Goal: Task Accomplishment & Management: Manage account settings

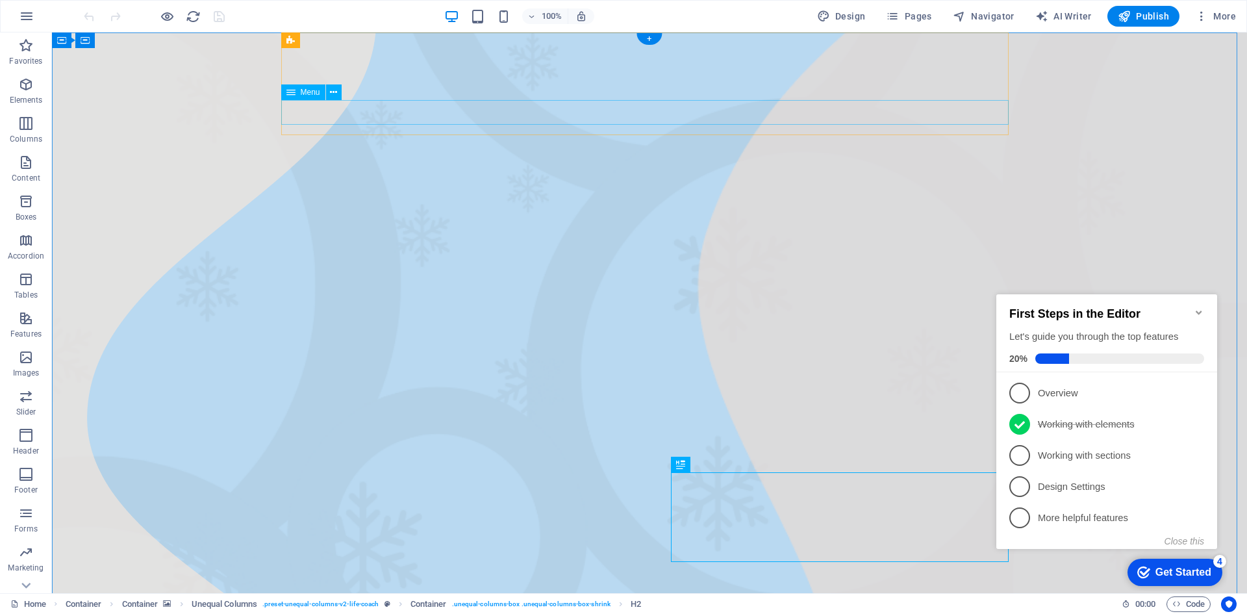
select select
select select "1"
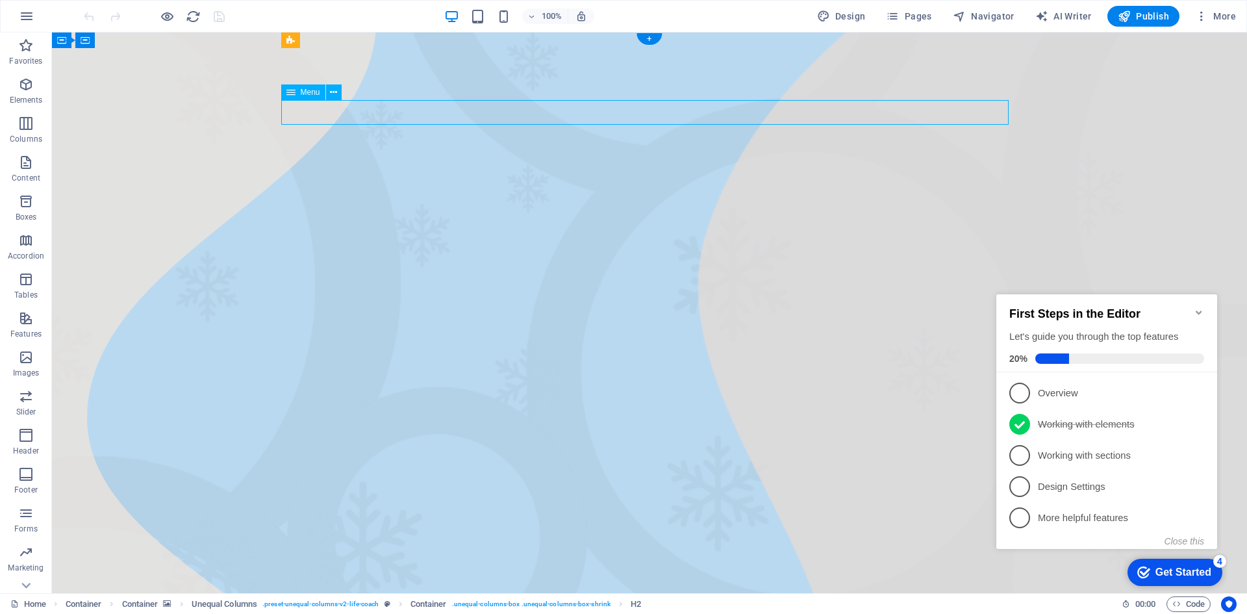
select select
select select "2"
select select
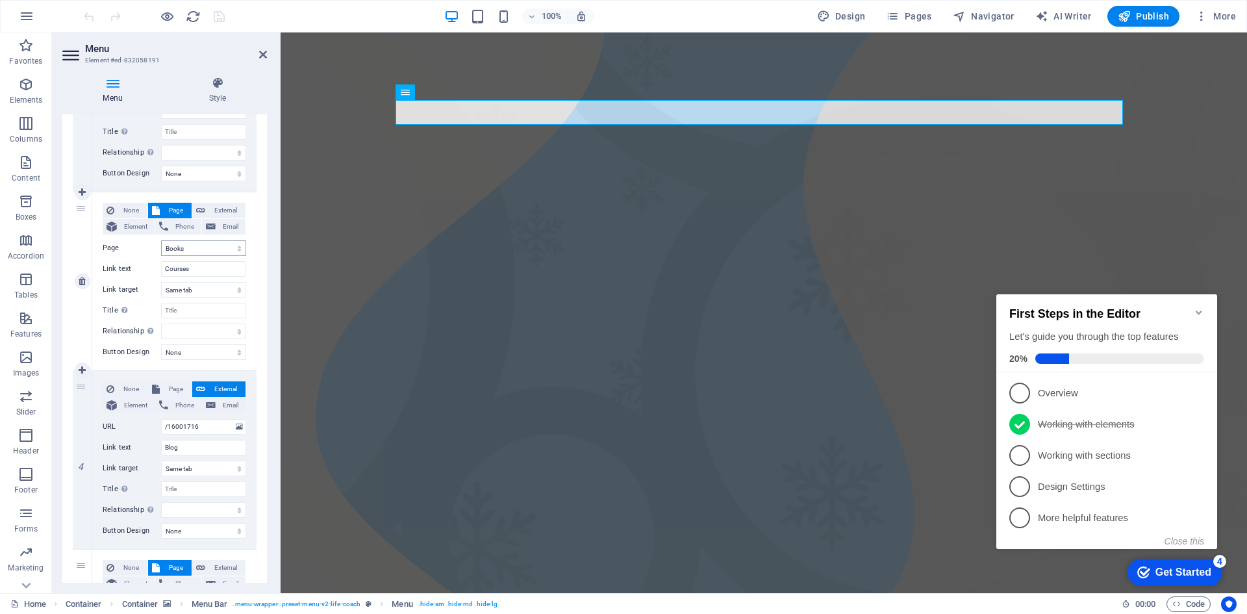
scroll to position [389, 0]
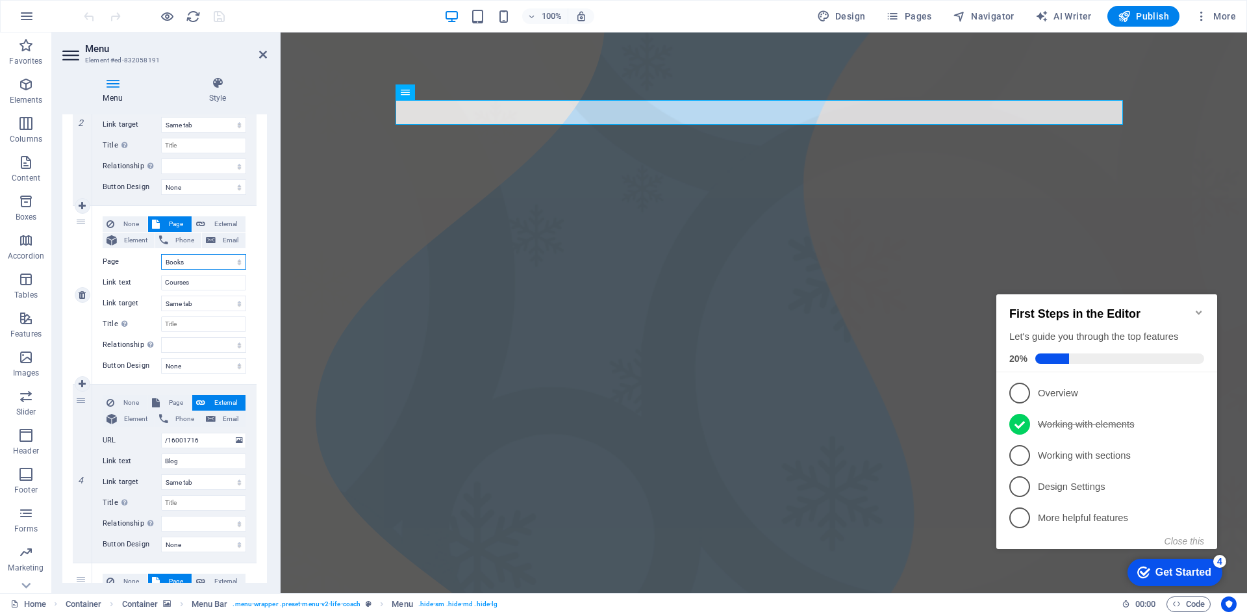
click at [205, 266] on select "Home Books Contact Legal Notice Privacy" at bounding box center [203, 262] width 85 height 16
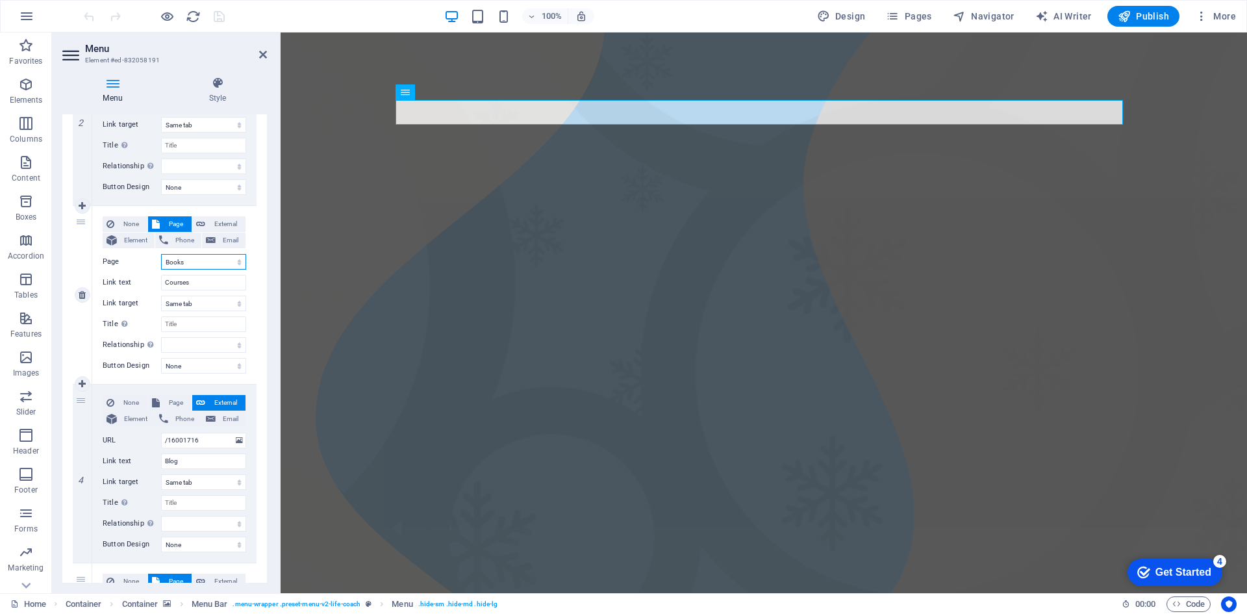
click at [205, 265] on select "Home Books Contact Legal Notice Privacy" at bounding box center [203, 262] width 85 height 16
drag, startPoint x: 204, startPoint y: 284, endPoint x: 145, endPoint y: 284, distance: 59.1
click at [145, 284] on div "Link text Courses" at bounding box center [175, 283] width 144 height 16
type input "B"
select select
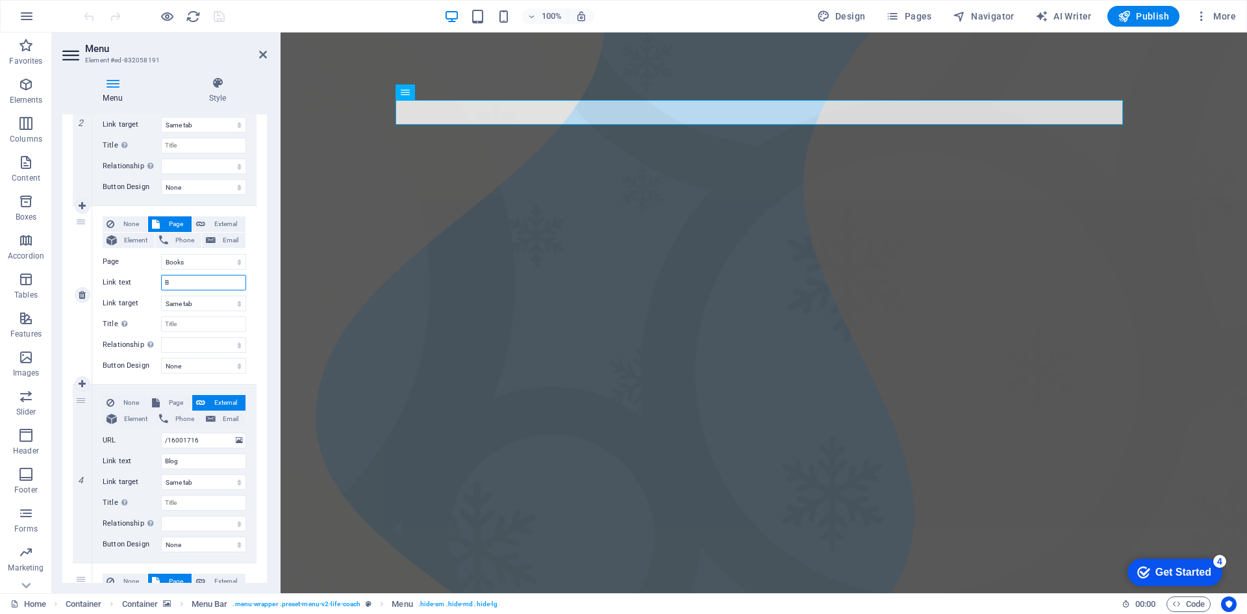
select select
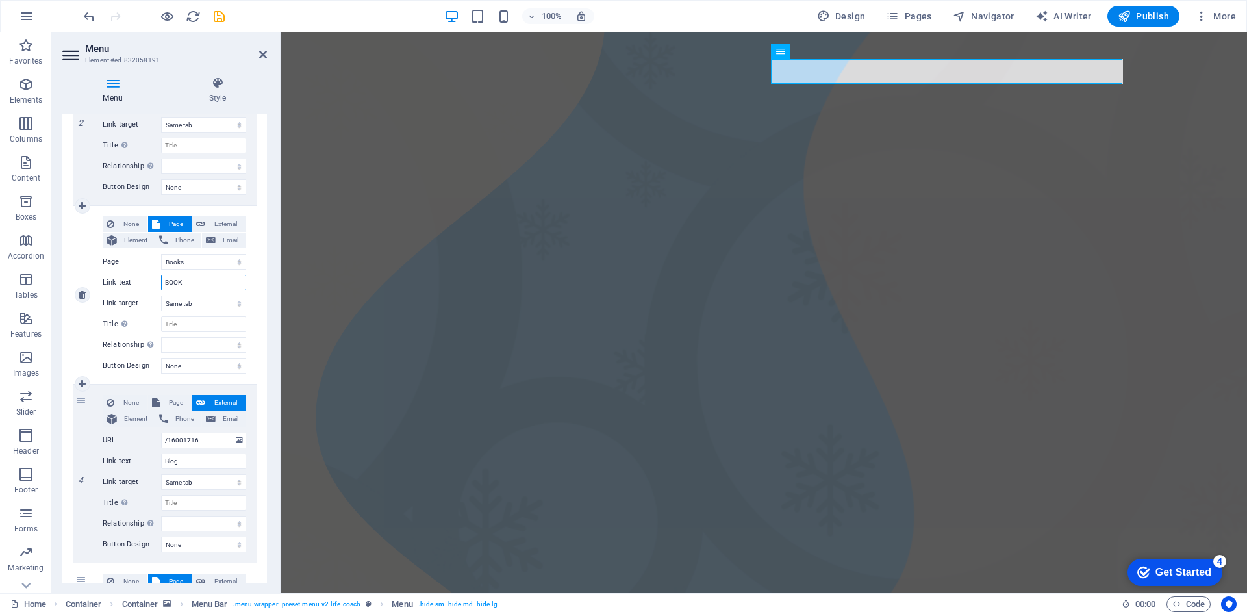
type input "BOOKS"
select select
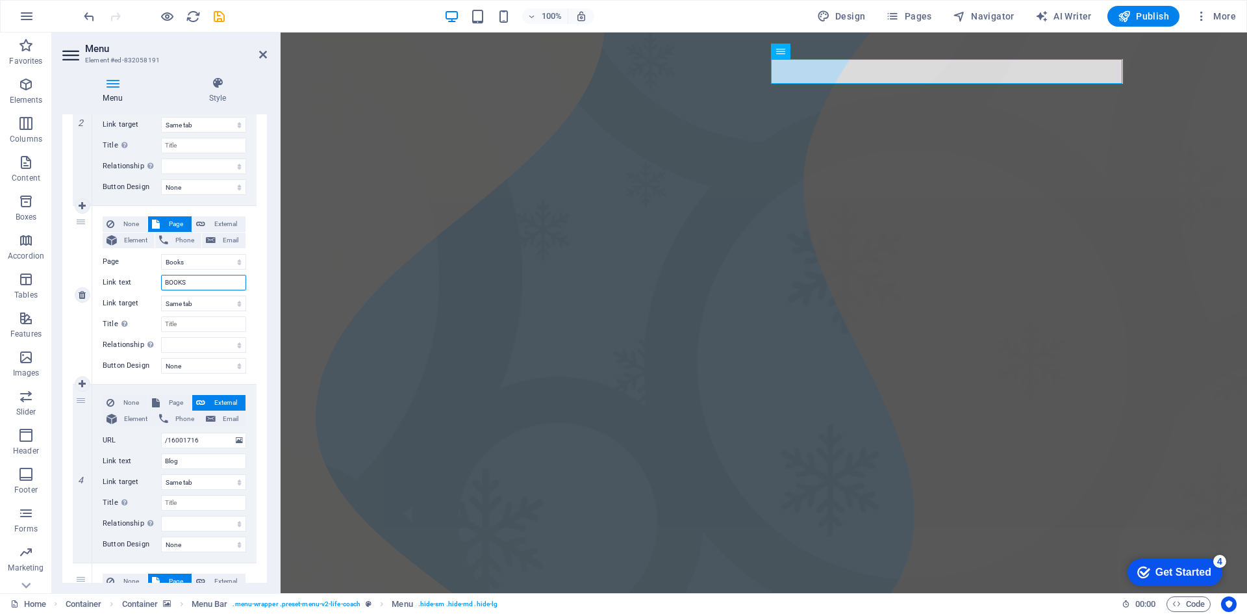
select select
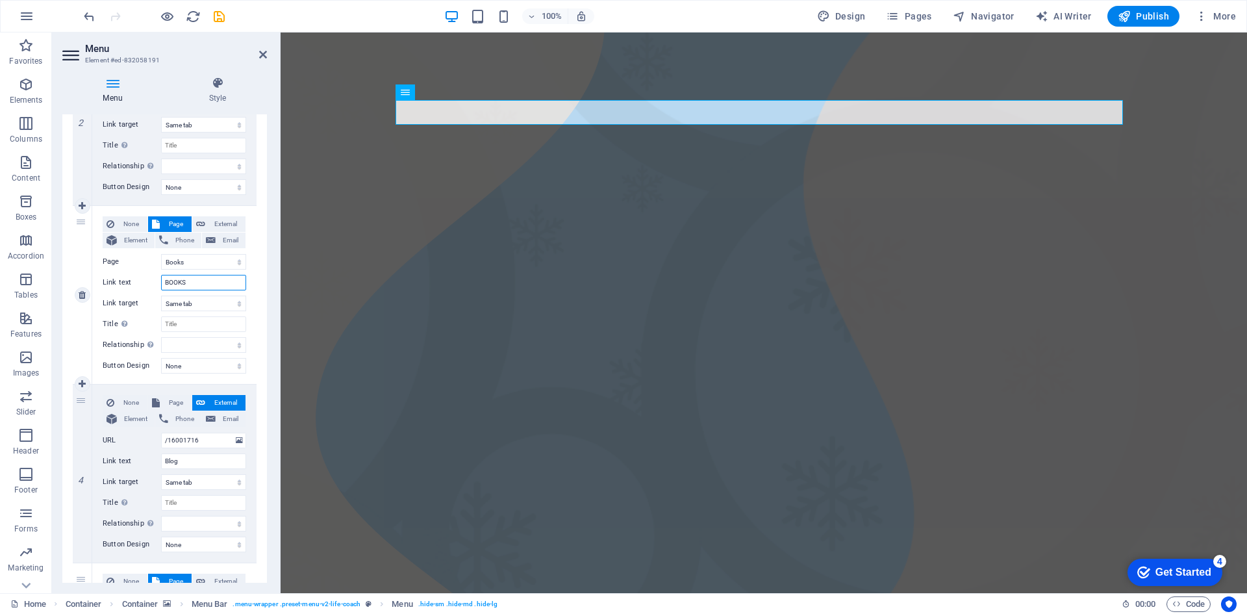
type input "Books"
select select
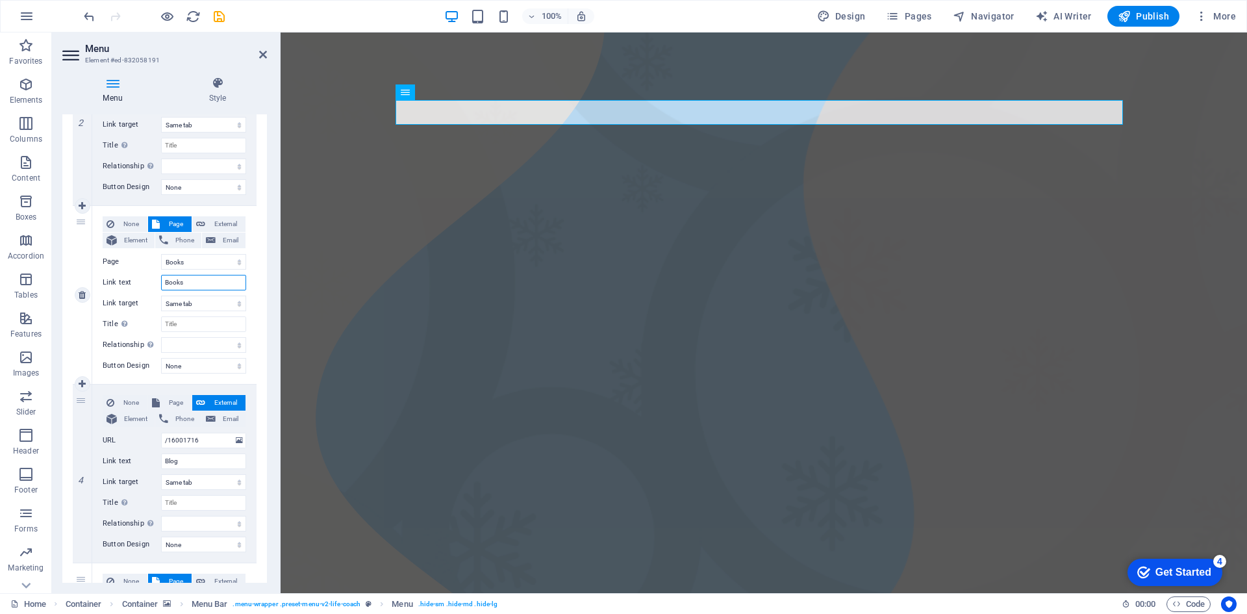
select select
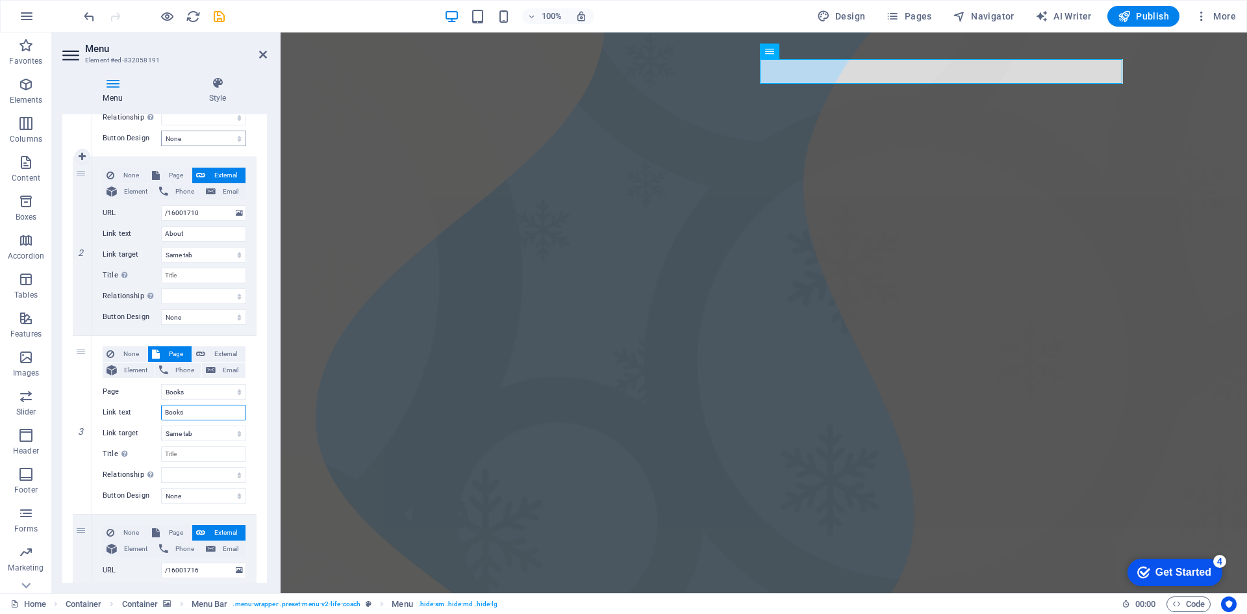
scroll to position [129, 0]
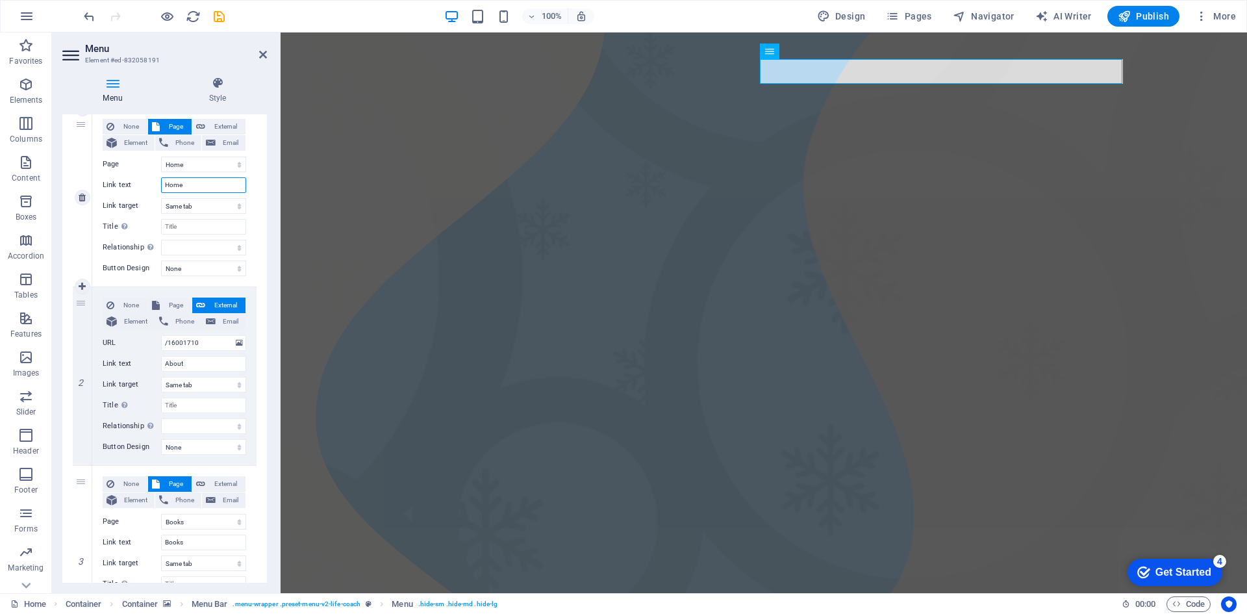
drag, startPoint x: 190, startPoint y: 181, endPoint x: 120, endPoint y: 182, distance: 69.5
click at [120, 182] on div "Link text Home" at bounding box center [175, 185] width 144 height 16
type input "H"
select select
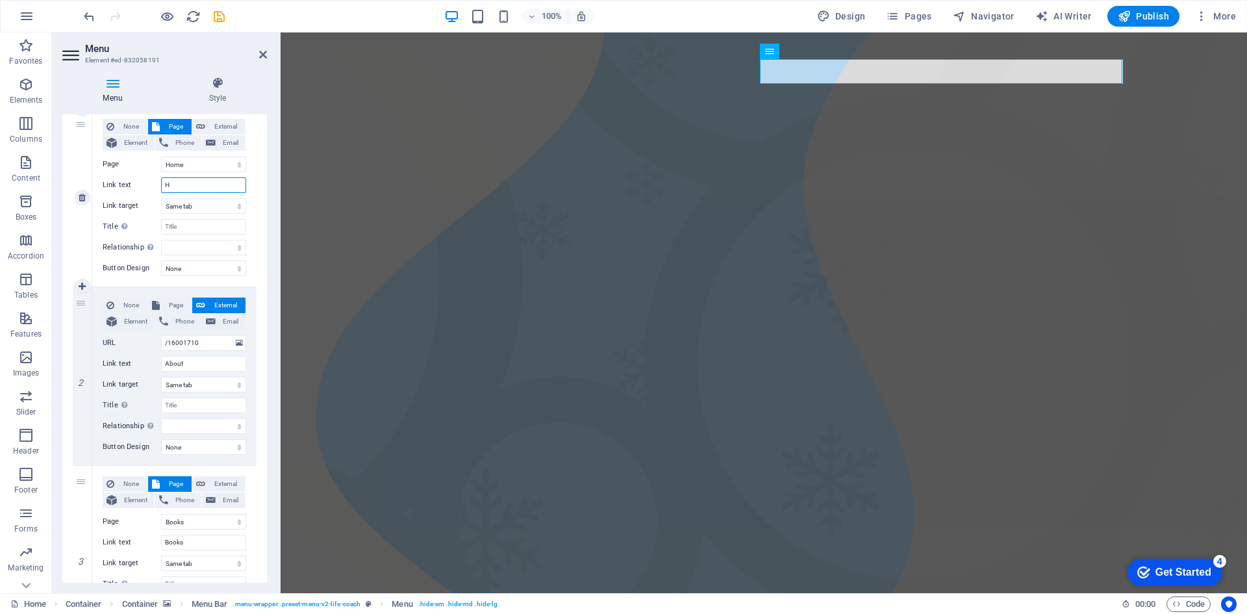
select select
type input "HOME"
select select
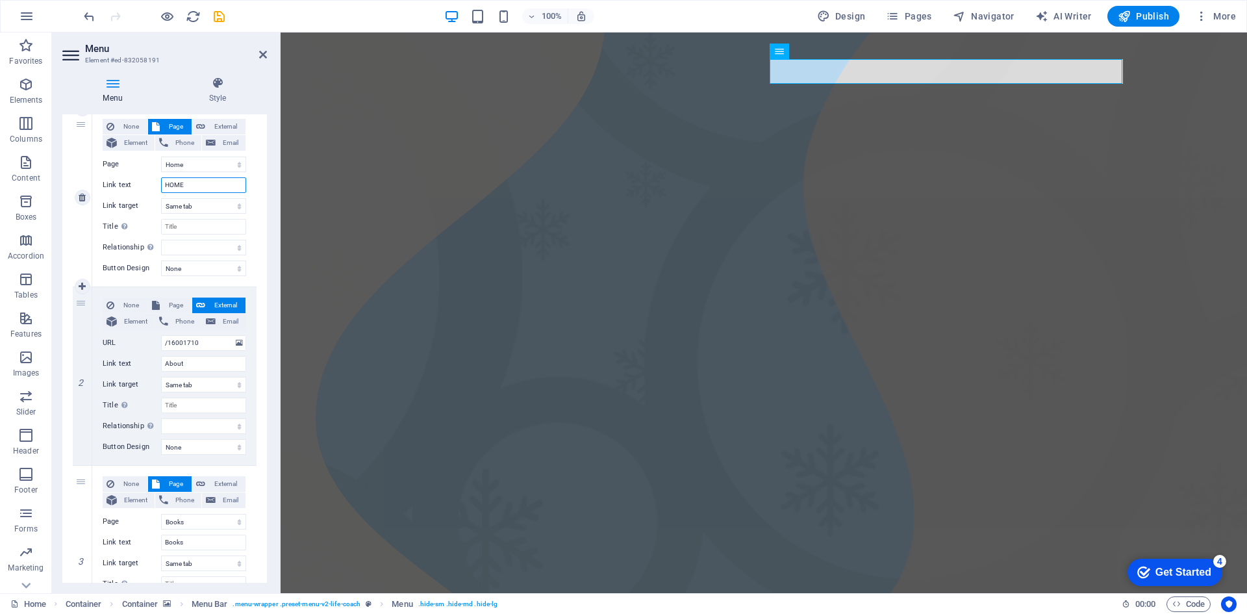
select select
type input "HOME"
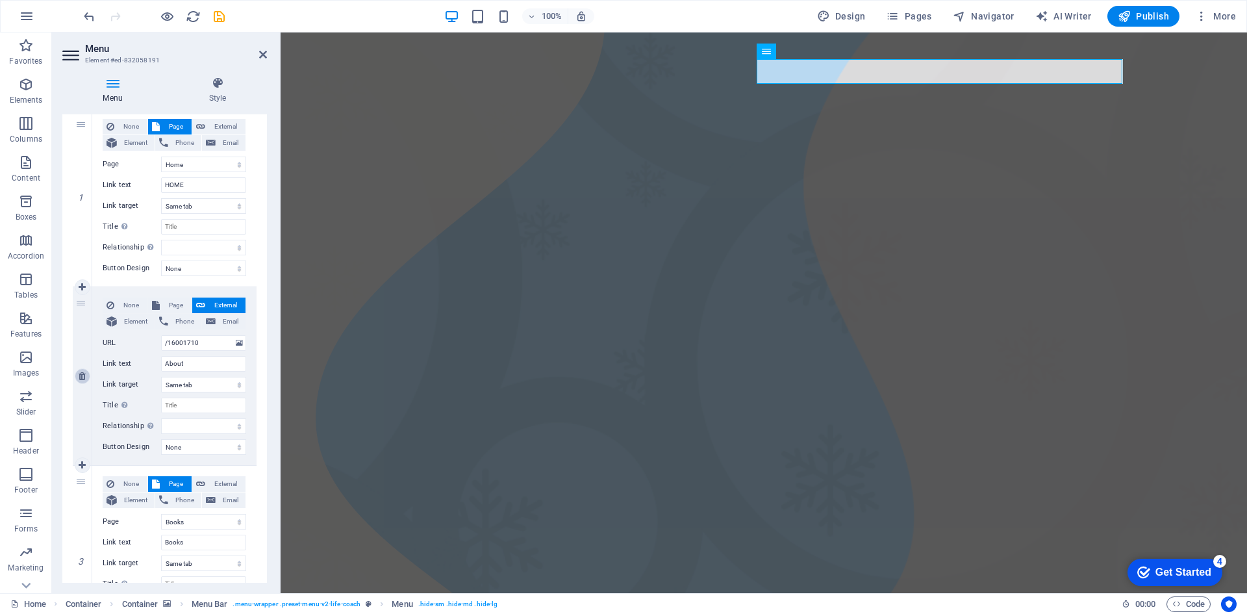
click at [88, 379] on link at bounding box center [83, 376] width 16 height 16
select select
select select "1"
type input "Books"
select select
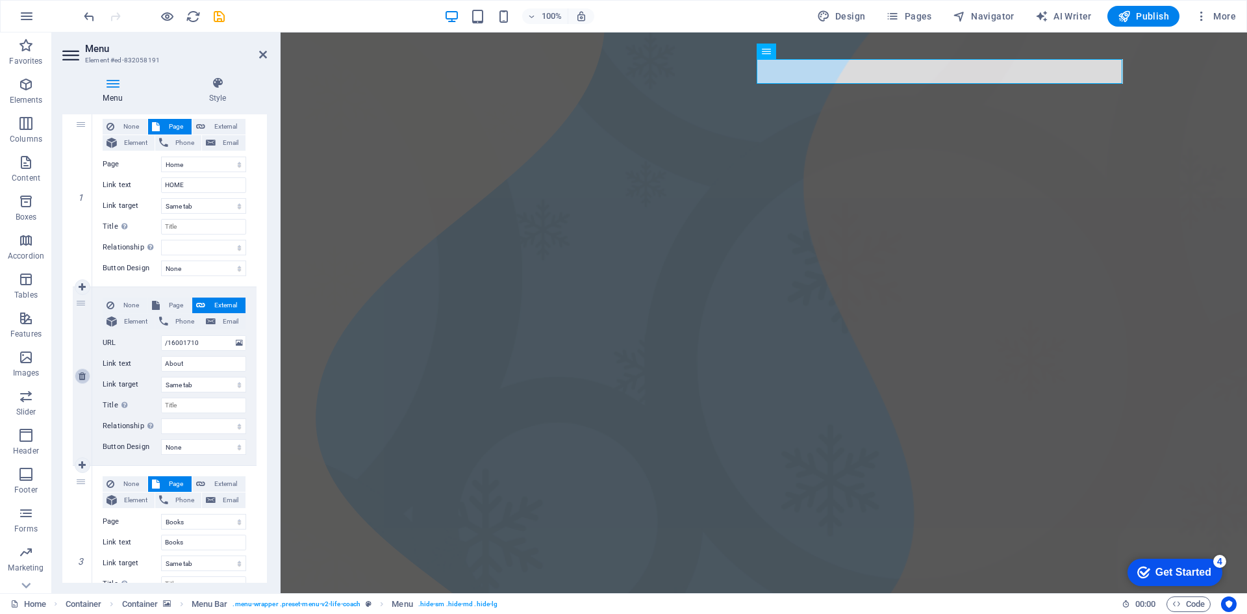
type input "/16001716"
type input "Blog"
select select
select select "2"
type input "Contact"
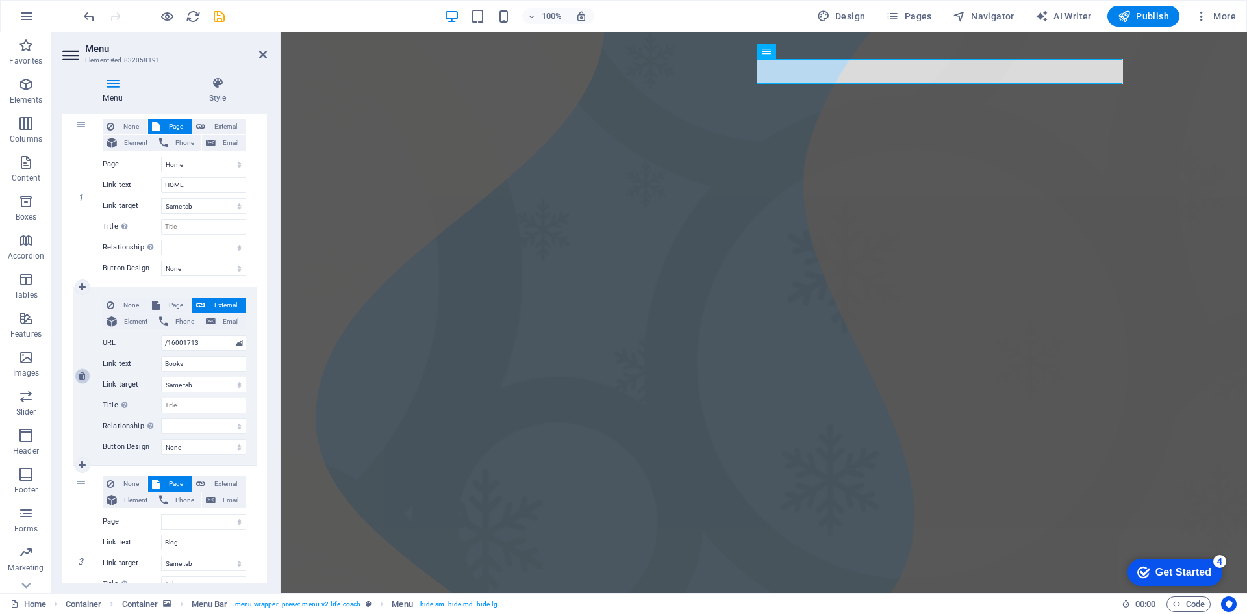
select select
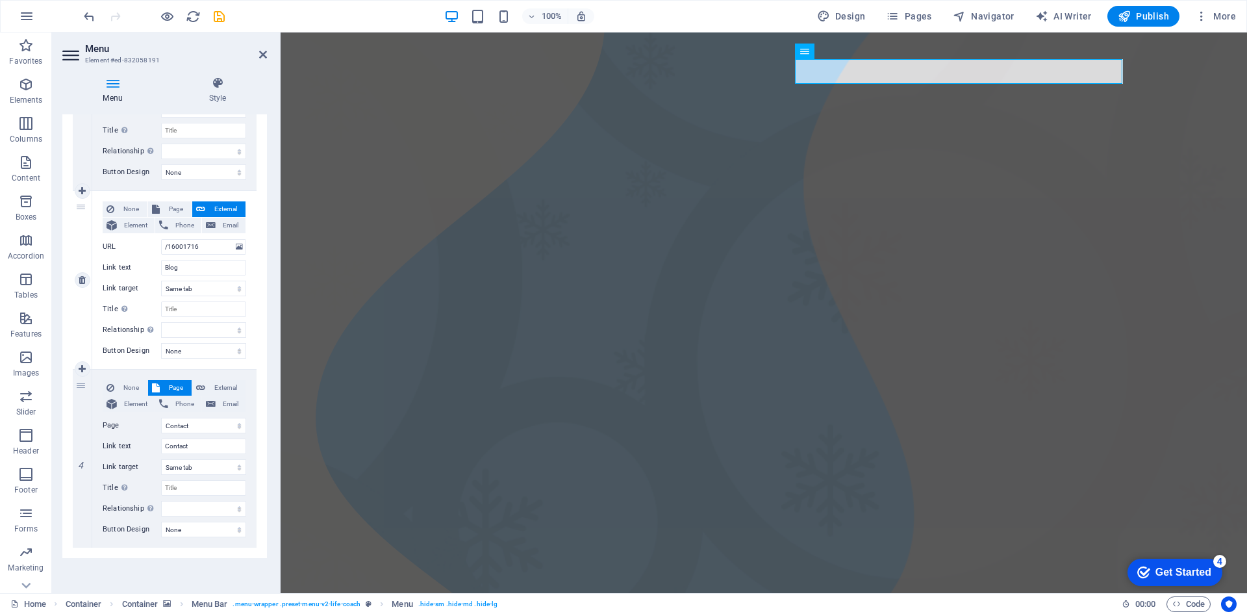
scroll to position [405, 0]
click at [84, 284] on link at bounding box center [83, 279] width 16 height 16
select select
select select "2"
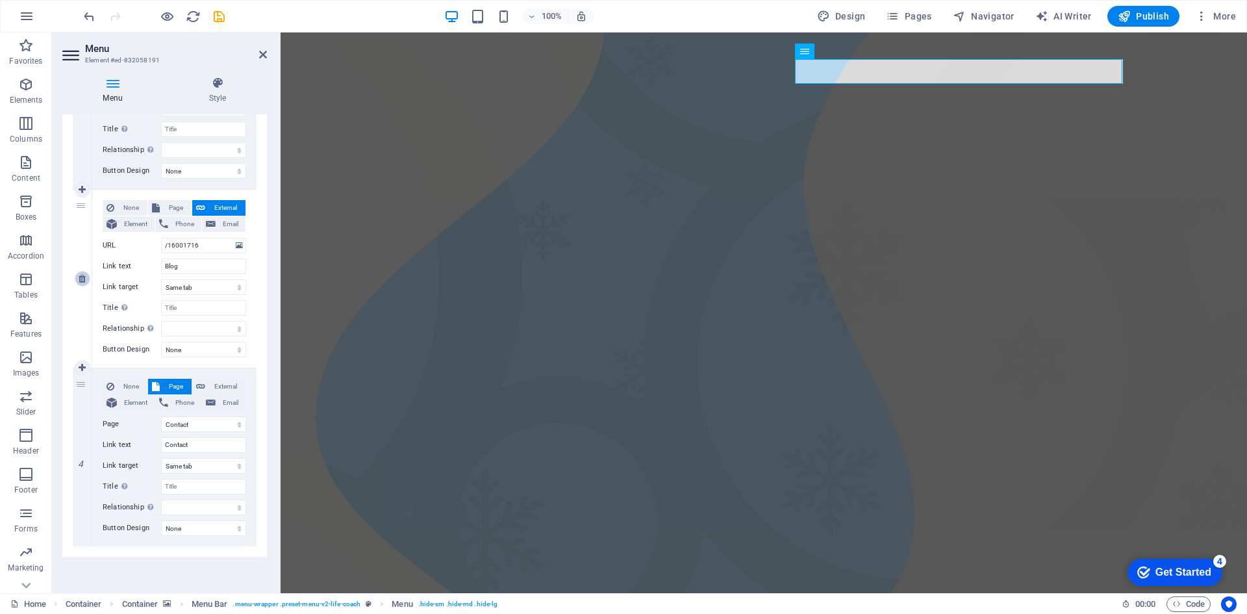
type input "Contact"
select select
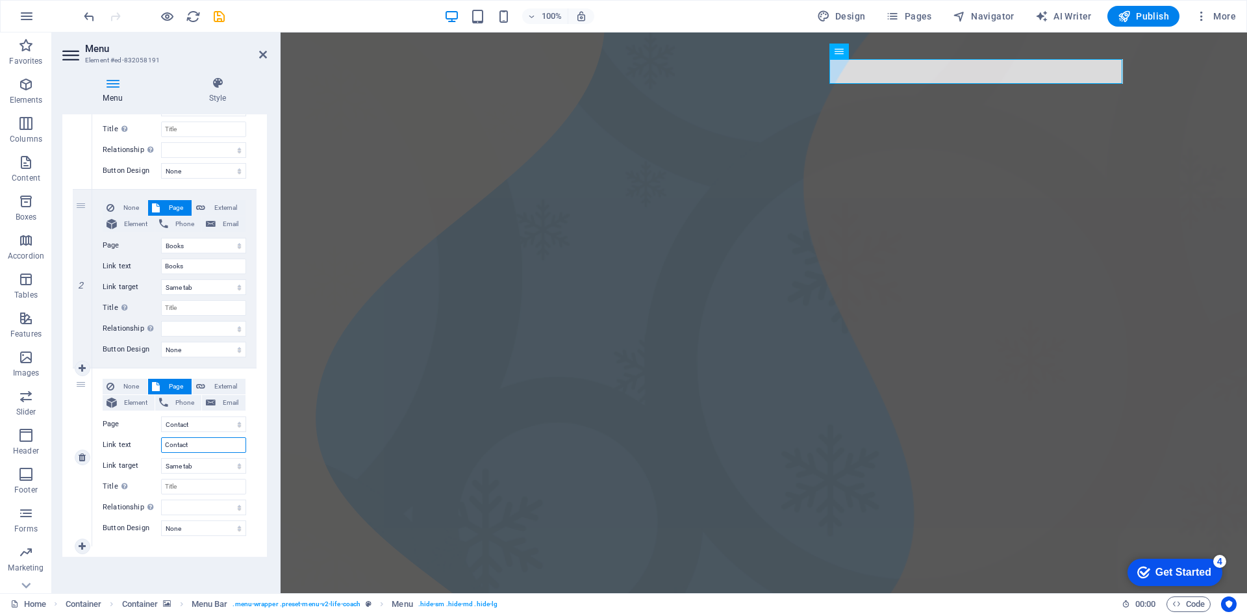
drag, startPoint x: 173, startPoint y: 442, endPoint x: 140, endPoint y: 440, distance: 33.2
click at [140, 440] on div "Link text Contact" at bounding box center [175, 445] width 144 height 16
type input "CON"
select select
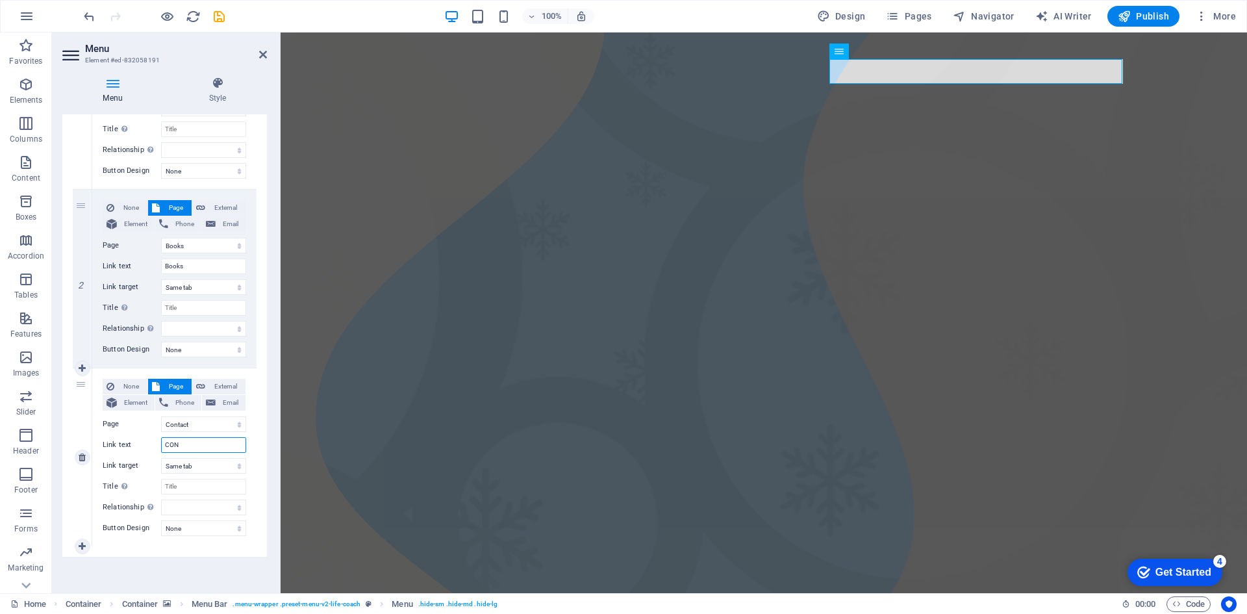
select select
type input "CONTACT"
select select
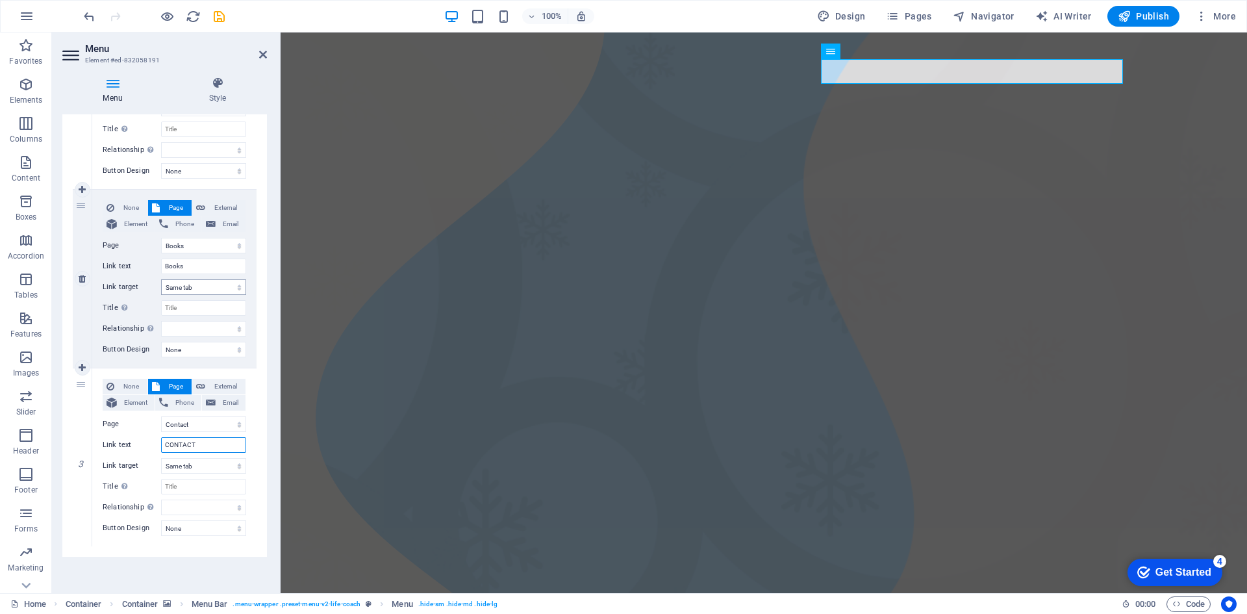
type input "CONTACT"
click at [196, 282] on select "New tab Same tab Overlay" at bounding box center [203, 287] width 85 height 16
click at [198, 284] on select "New tab Same tab Overlay" at bounding box center [203, 287] width 85 height 16
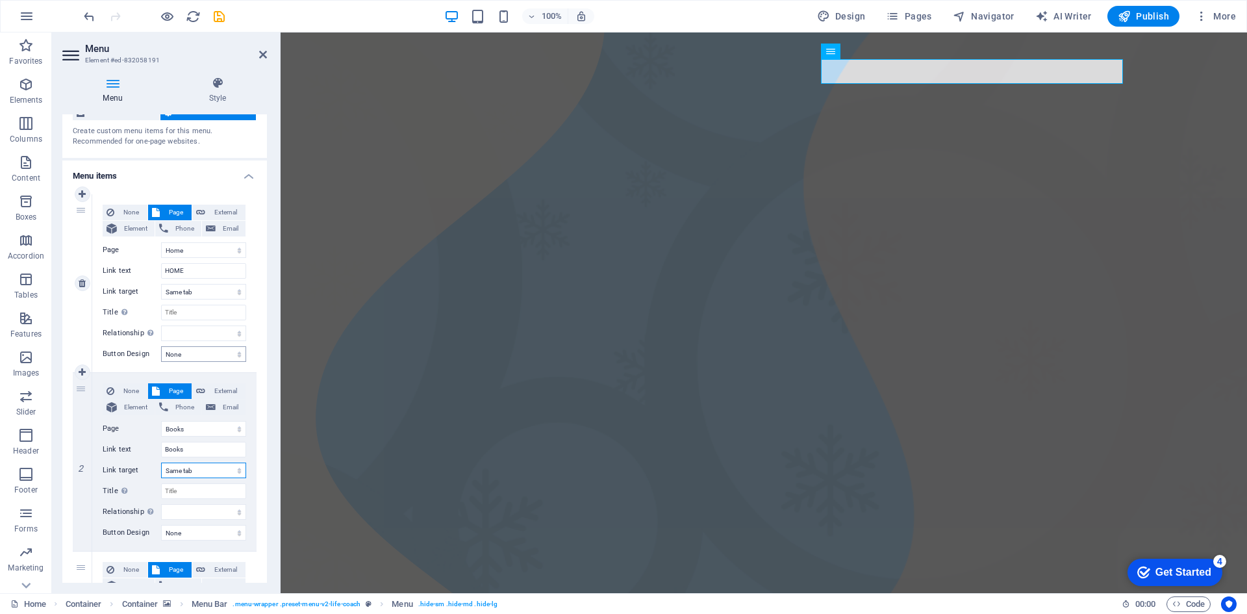
scroll to position [32, 0]
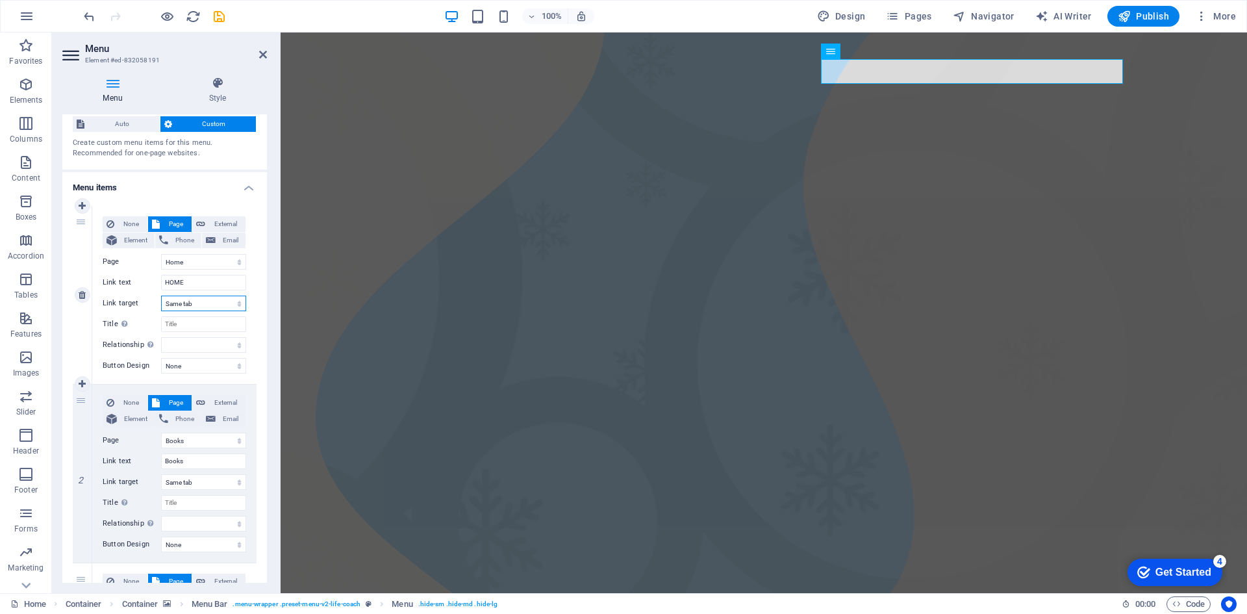
click at [197, 302] on select "New tab Same tab Overlay" at bounding box center [203, 303] width 85 height 16
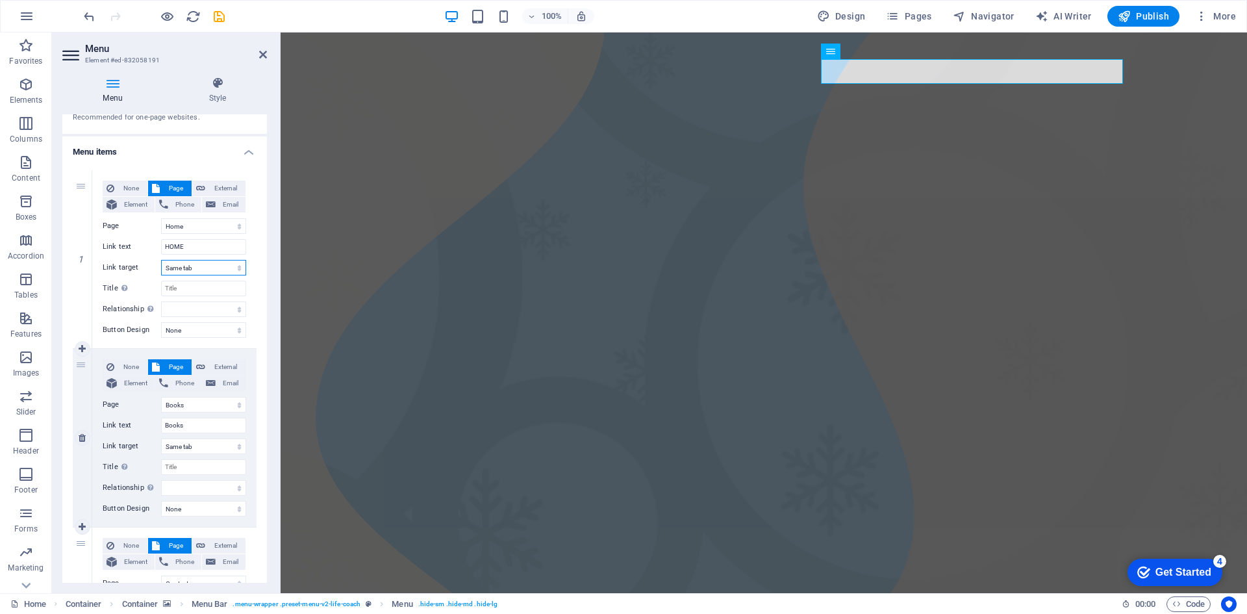
scroll to position [97, 0]
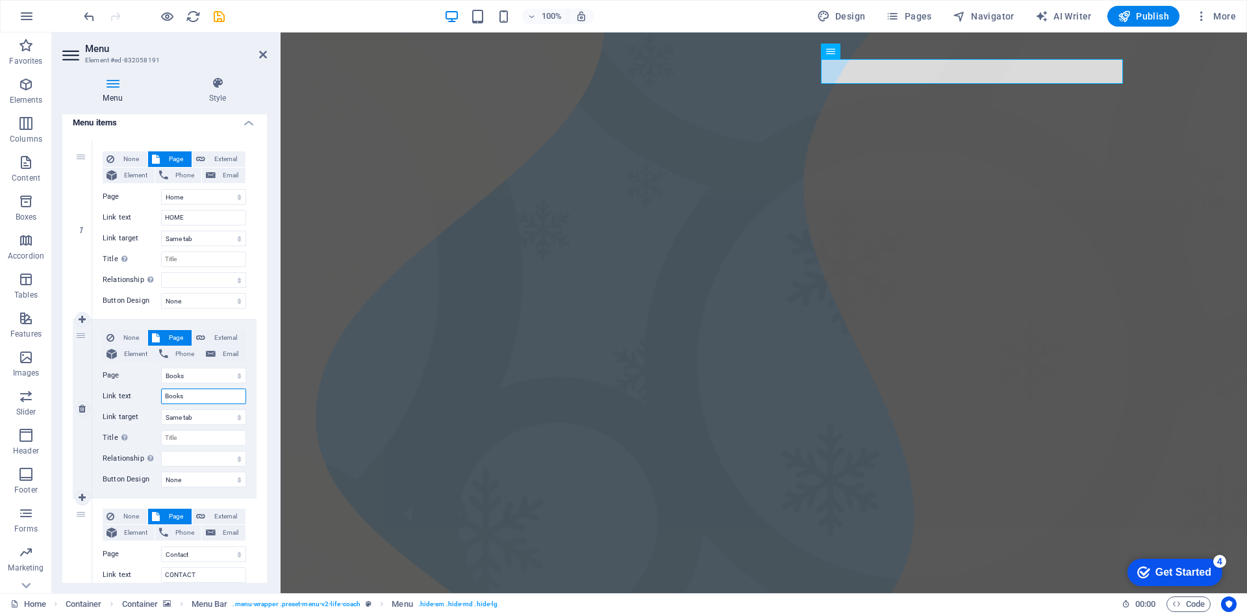
drag, startPoint x: 192, startPoint y: 399, endPoint x: 132, endPoint y: 401, distance: 59.1
click at [132, 401] on div "Link text Books" at bounding box center [175, 396] width 144 height 16
type input "BO"
select select
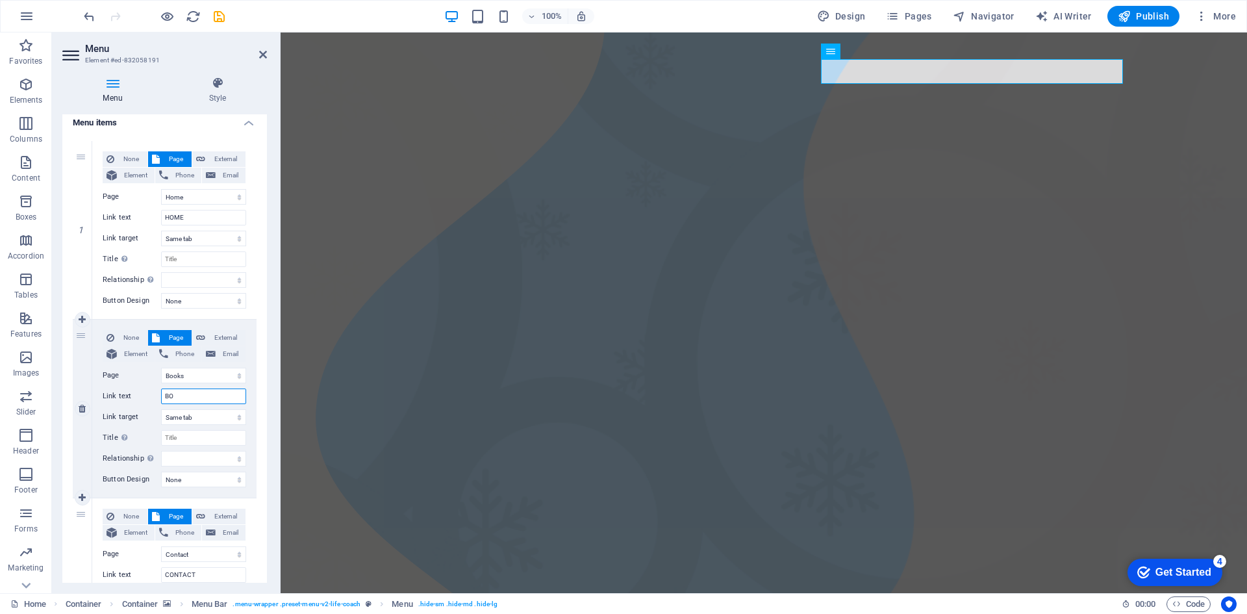
select select
type input "BOOKS"
select select
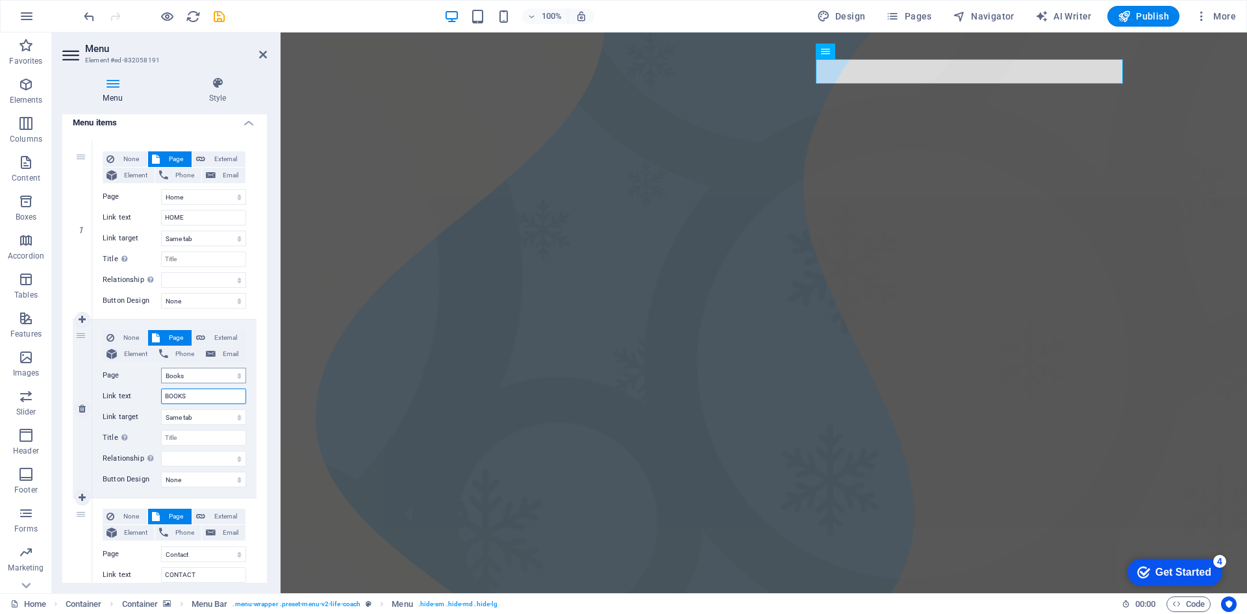
type input "BOOKS"
click at [202, 377] on select "Home Books Contact Legal Notice Privacy" at bounding box center [203, 376] width 85 height 16
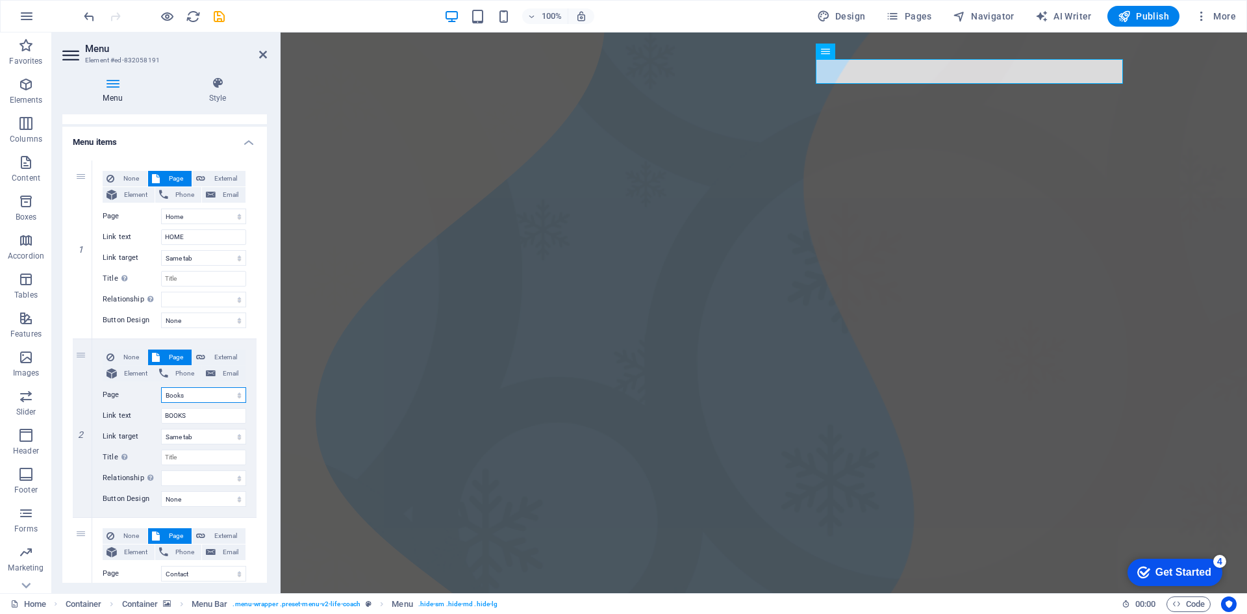
scroll to position [0, 0]
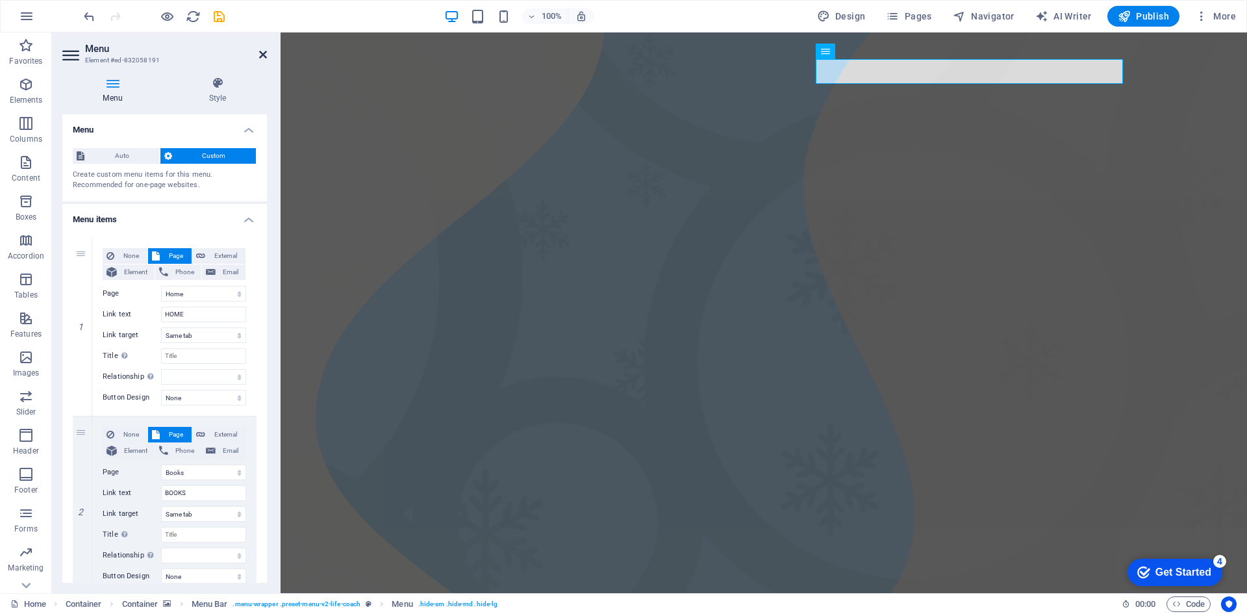
click at [260, 56] on icon at bounding box center [263, 54] width 8 height 10
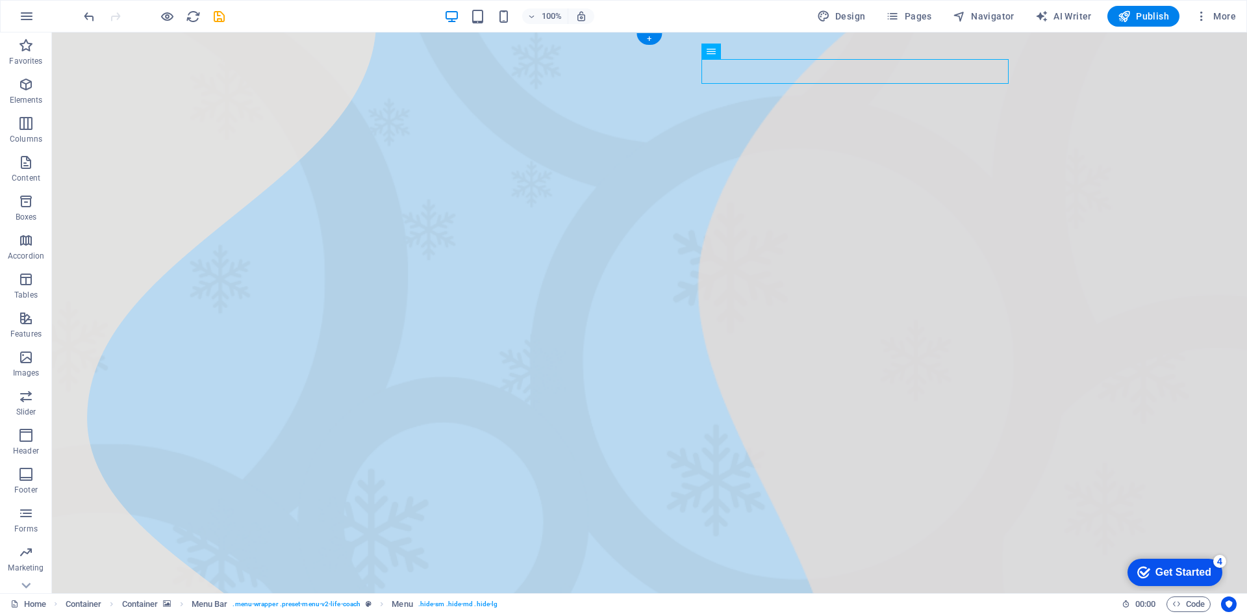
click at [1075, 157] on figure at bounding box center [649, 448] width 1195 height 832
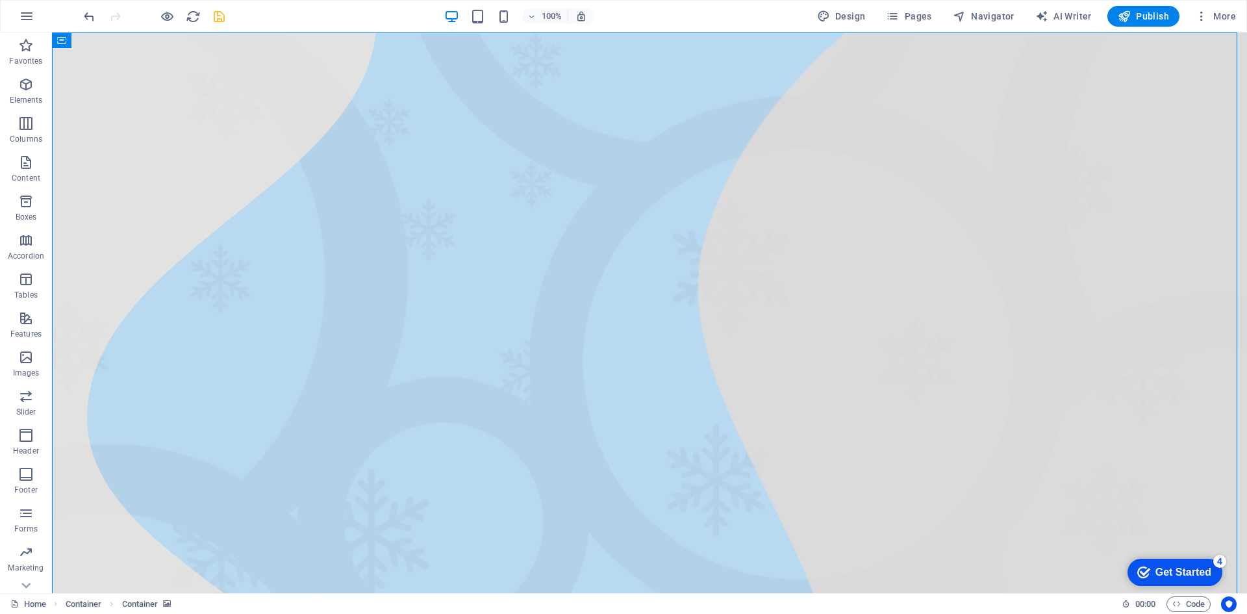
click at [218, 23] on icon "save" at bounding box center [219, 16] width 15 height 15
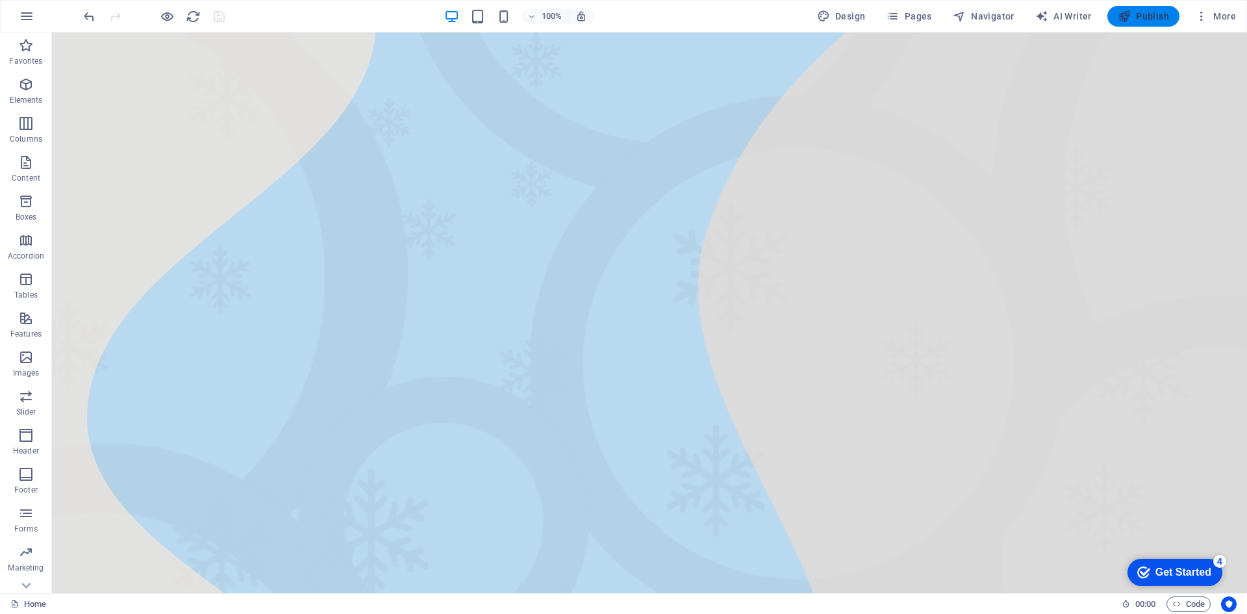
click at [1149, 15] on span "Publish" at bounding box center [1143, 16] width 51 height 13
